Goal: Transaction & Acquisition: Purchase product/service

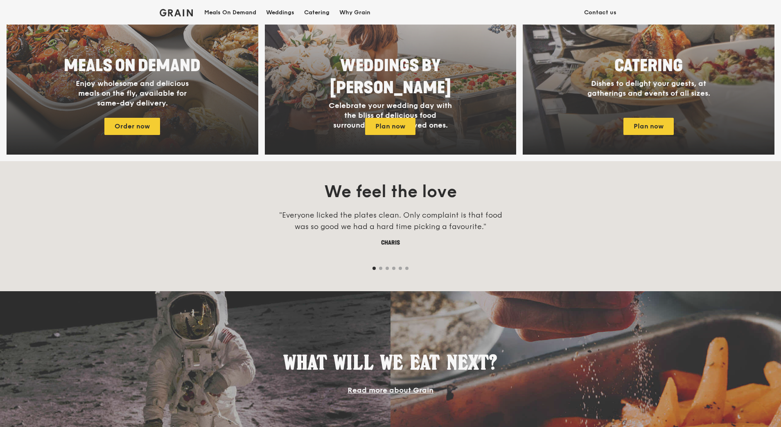
scroll to position [452, 0]
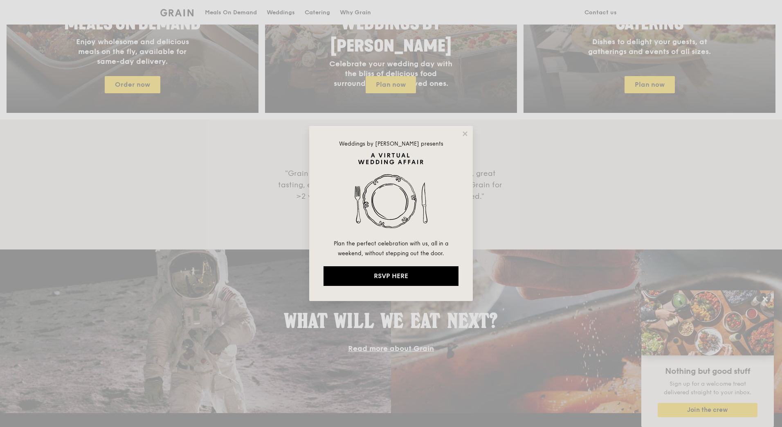
click at [467, 131] on icon at bounding box center [464, 133] width 7 height 7
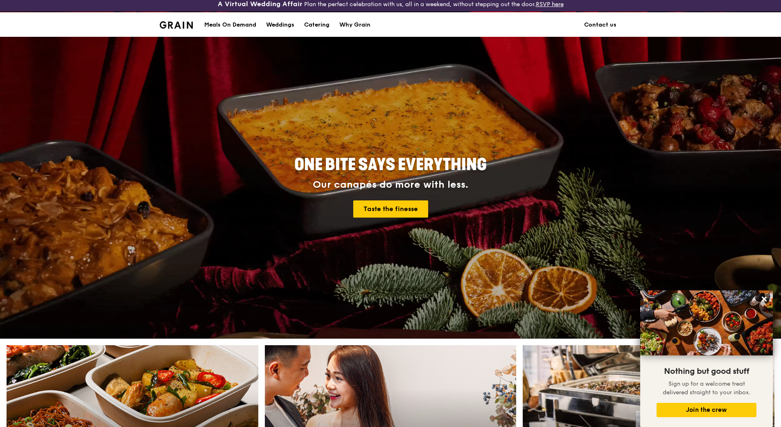
scroll to position [0, 0]
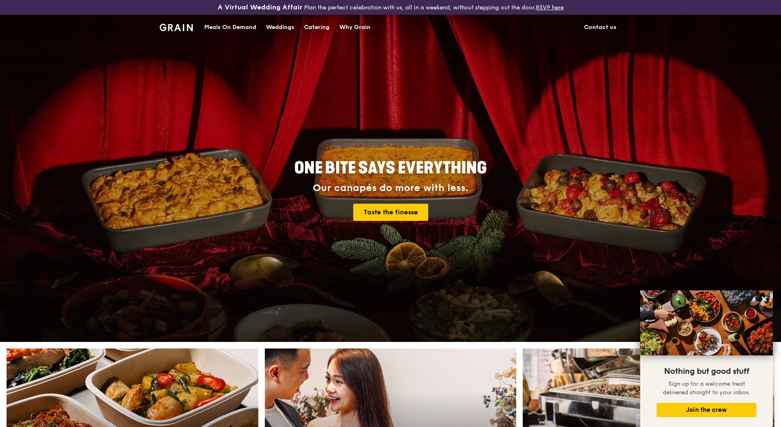
click at [229, 29] on div "Meals On Demand" at bounding box center [230, 27] width 52 height 25
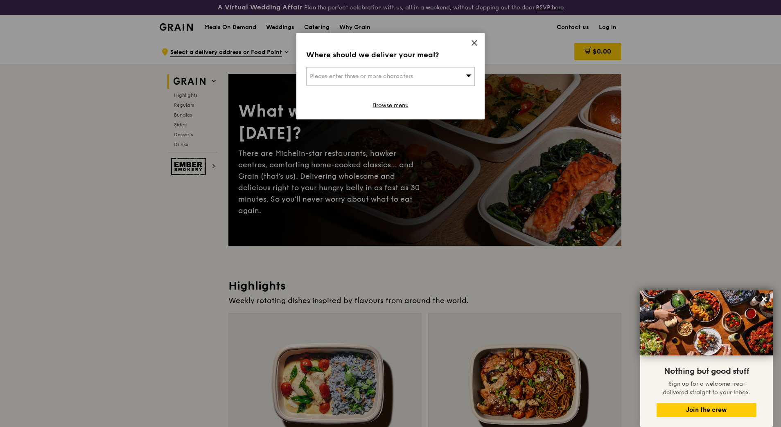
click at [471, 43] on icon at bounding box center [473, 42] width 7 height 7
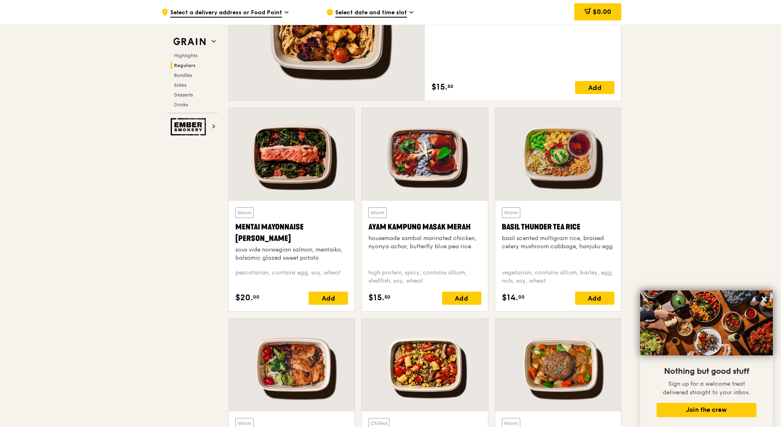
scroll to position [655, 0]
